Goal: Transaction & Acquisition: Book appointment/travel/reservation

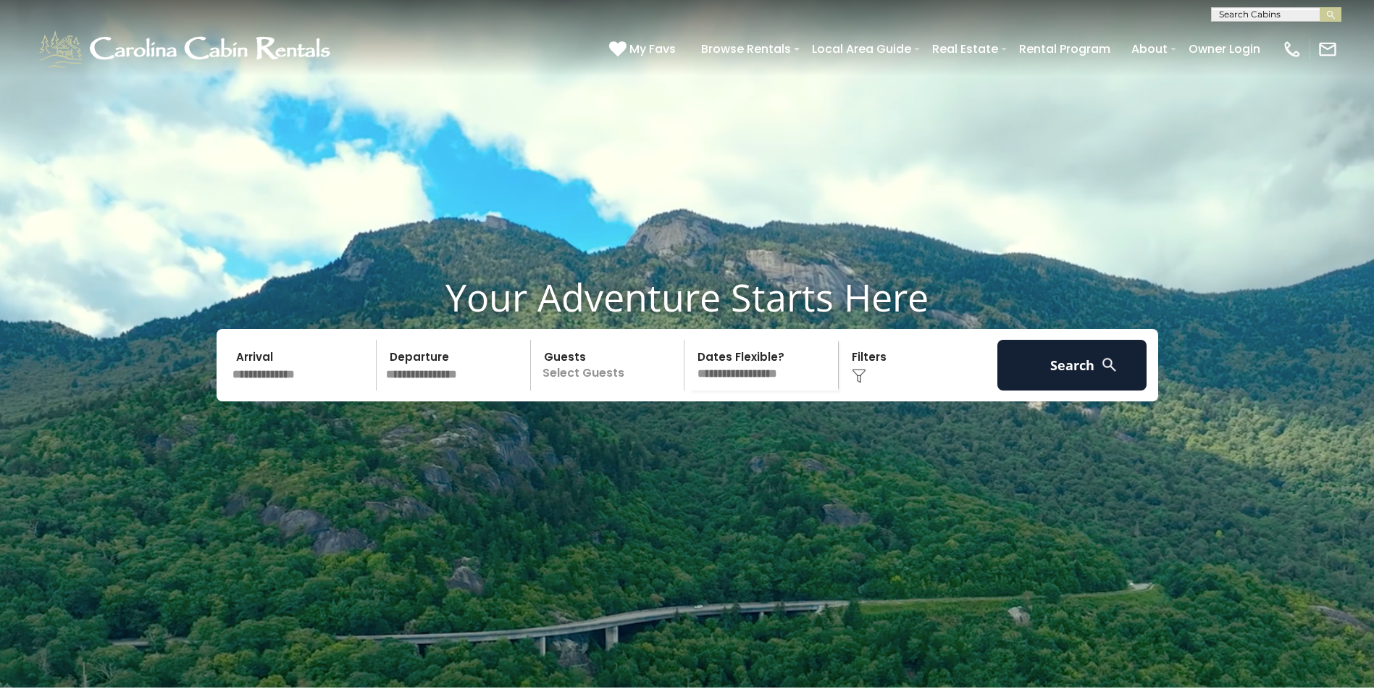
click at [857, 383] on img at bounding box center [859, 376] width 14 height 14
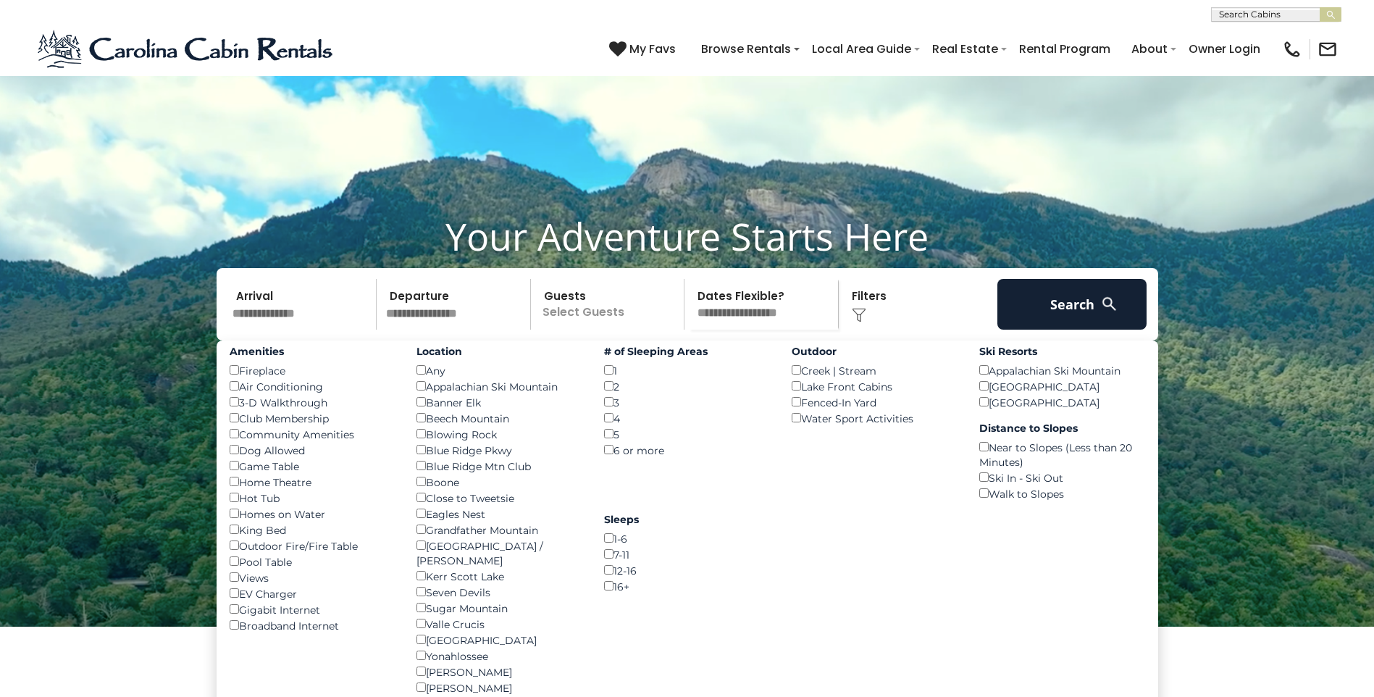
scroll to position [145, 0]
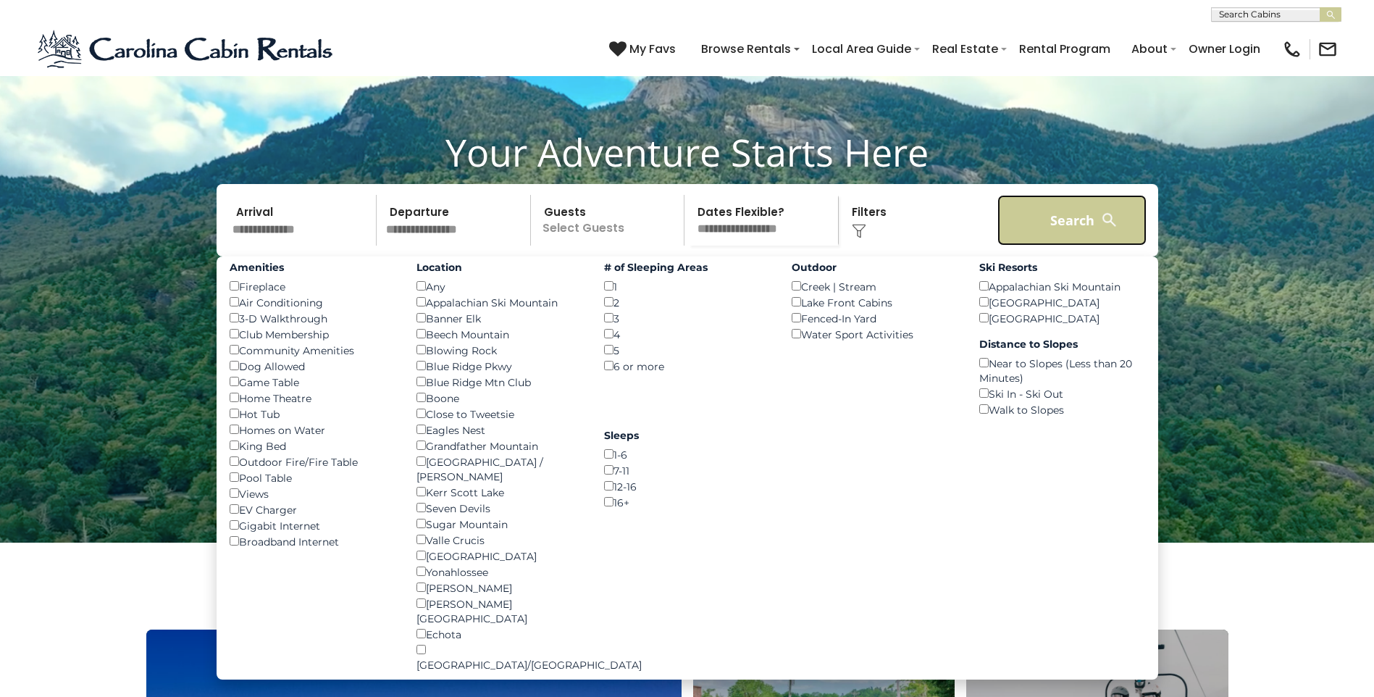
click at [1064, 245] on button "Search" at bounding box center [1072, 220] width 150 height 51
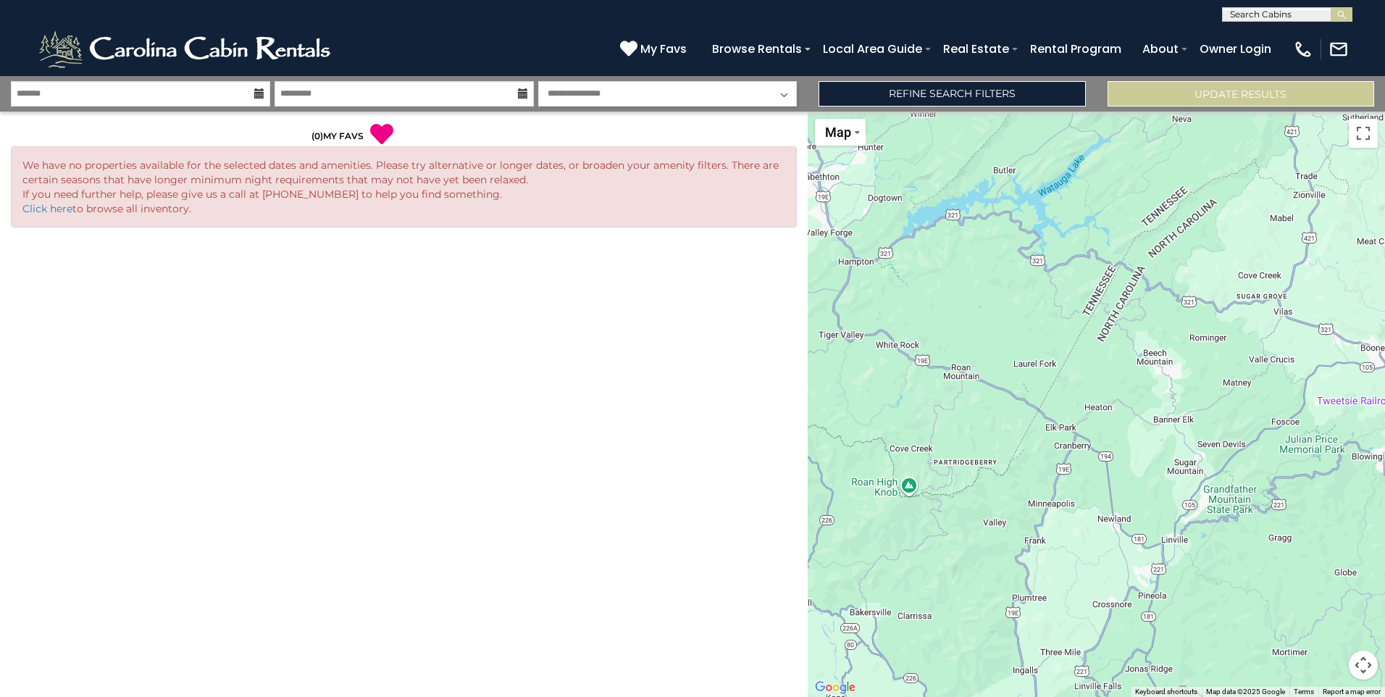
click at [261, 95] on icon at bounding box center [259, 93] width 10 height 10
click at [258, 97] on icon at bounding box center [259, 93] width 10 height 10
click at [259, 91] on icon at bounding box center [259, 93] width 10 height 10
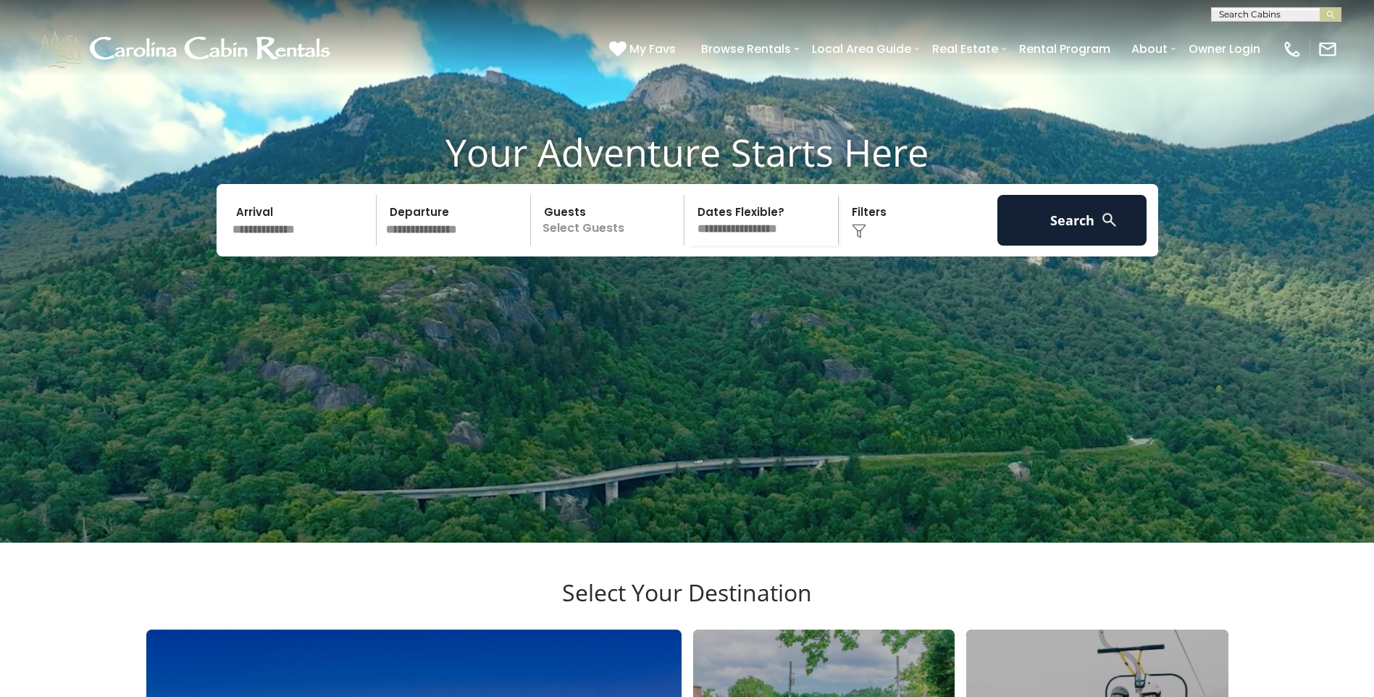
scroll to position [145, 0]
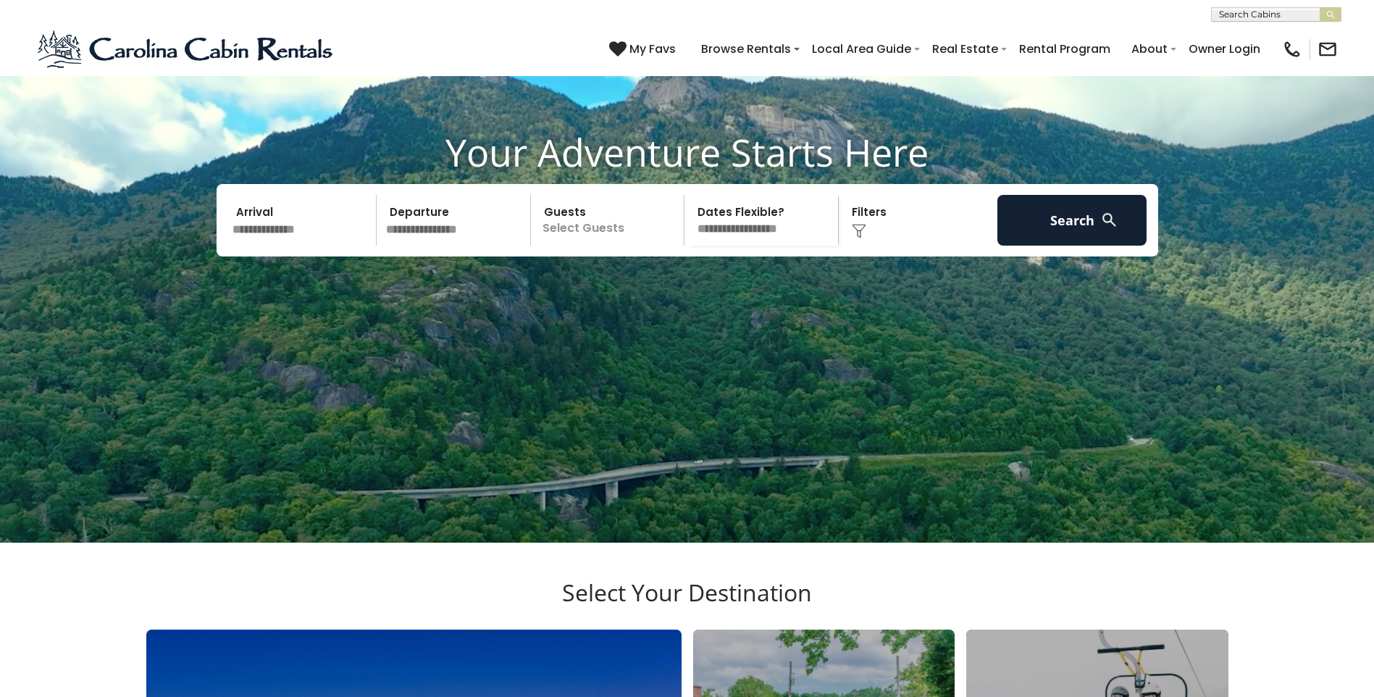
click at [318, 245] on input "text" at bounding box center [302, 220] width 150 height 51
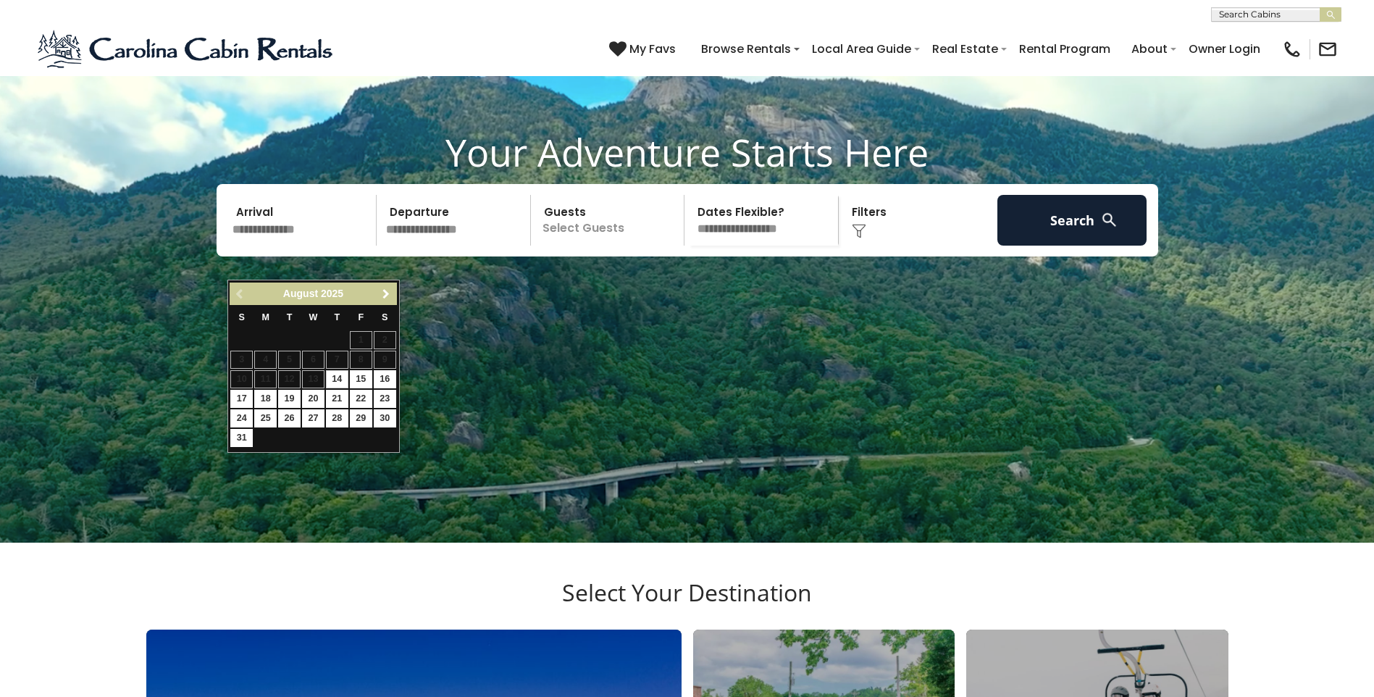
click at [387, 290] on span "Next" at bounding box center [386, 294] width 12 height 12
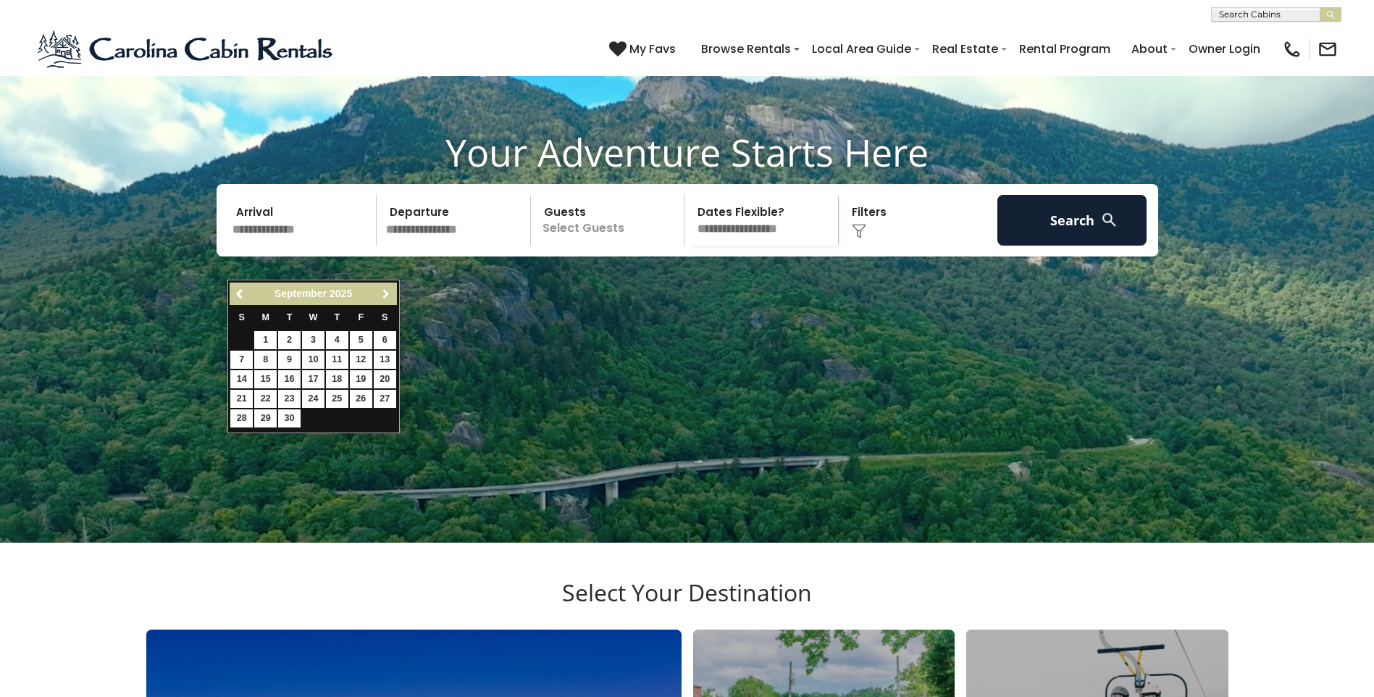
click at [387, 290] on span "Next" at bounding box center [386, 294] width 12 height 12
click at [318, 400] on link "24" at bounding box center [313, 399] width 22 height 18
type input "********"
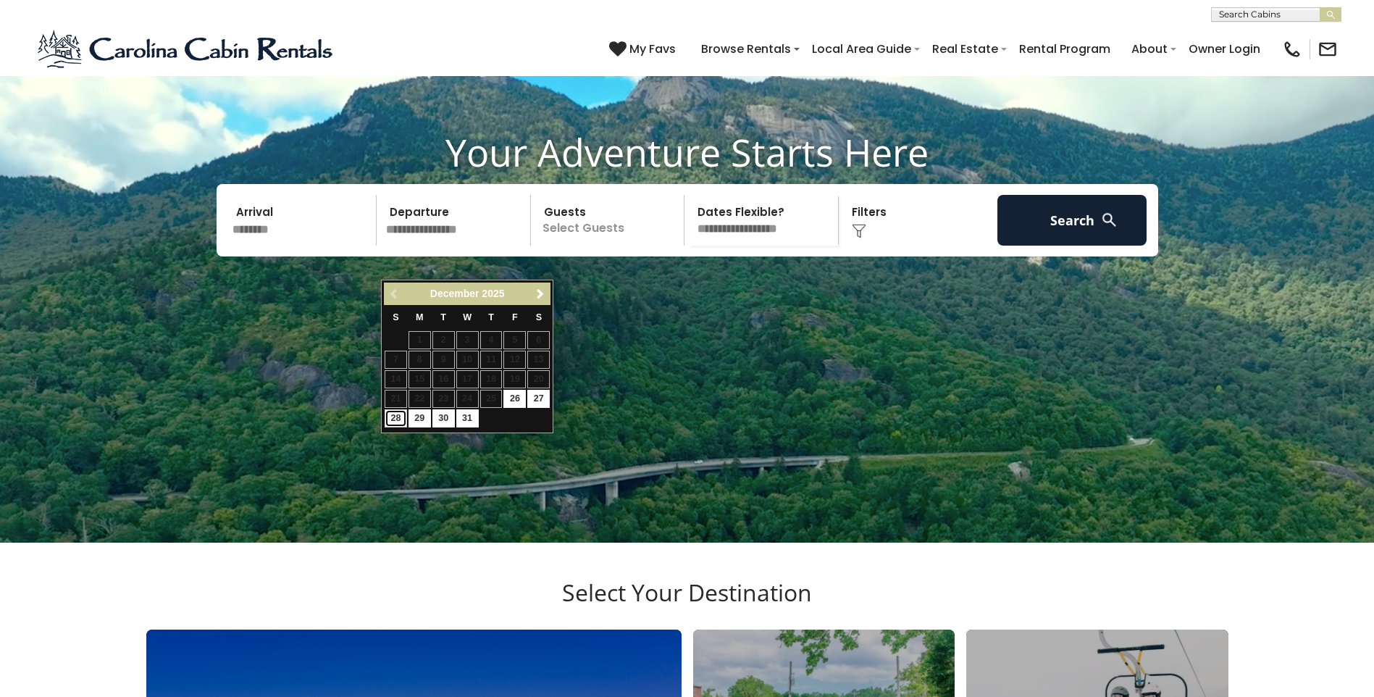
click at [397, 421] on link "28" at bounding box center [396, 418] width 22 height 18
type input "********"
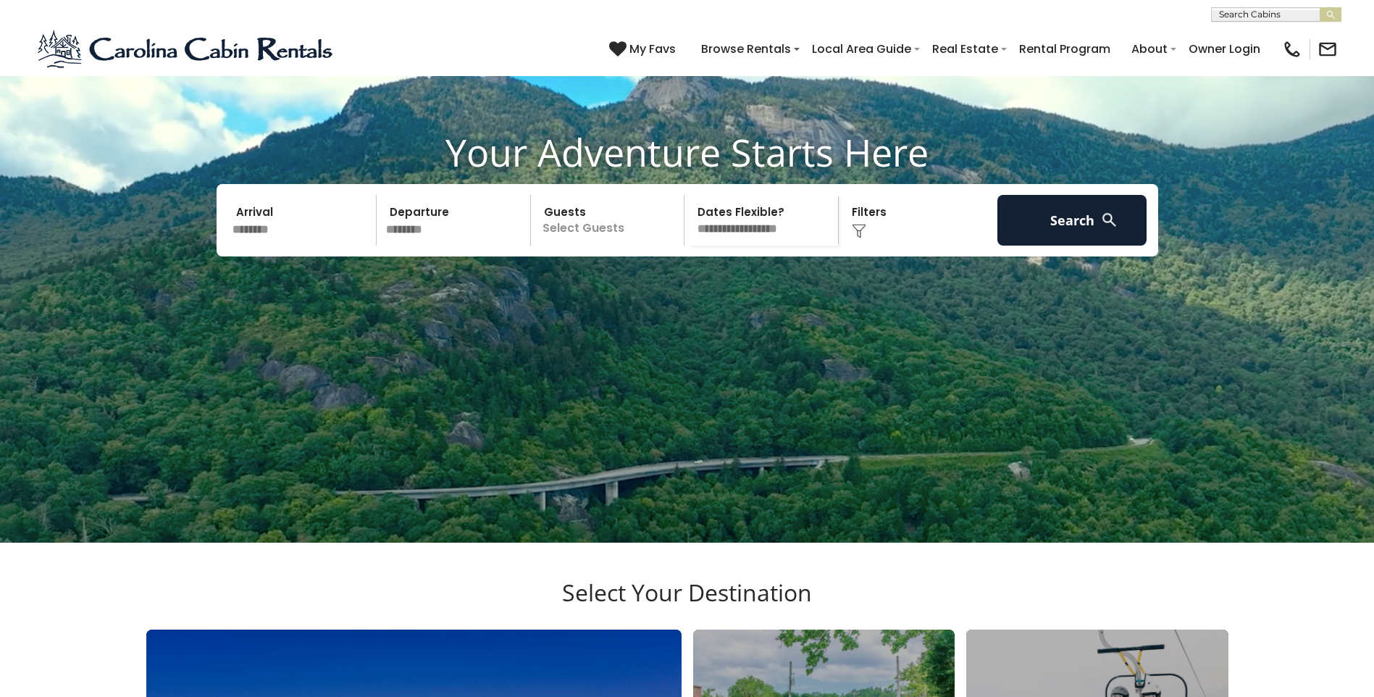
click at [864, 238] on img at bounding box center [859, 231] width 14 height 14
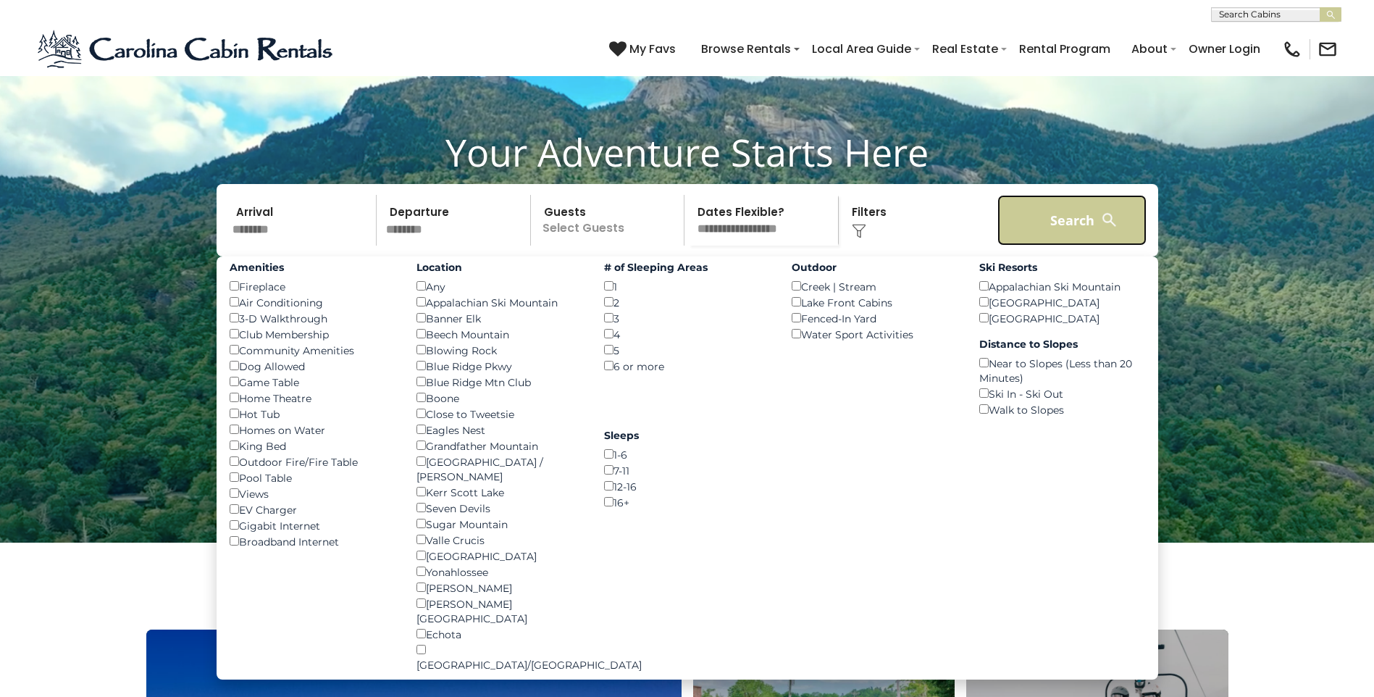
click at [1024, 245] on button "Search" at bounding box center [1072, 220] width 150 height 51
